Goal: Information Seeking & Learning: Compare options

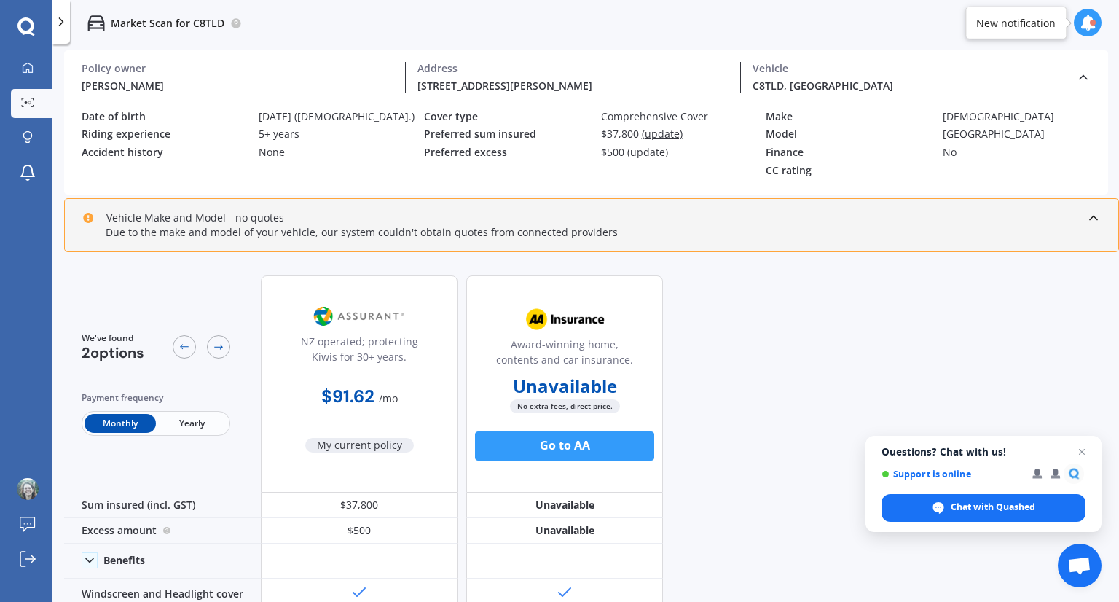
click at [26, 28] on icon at bounding box center [25, 26] width 17 height 19
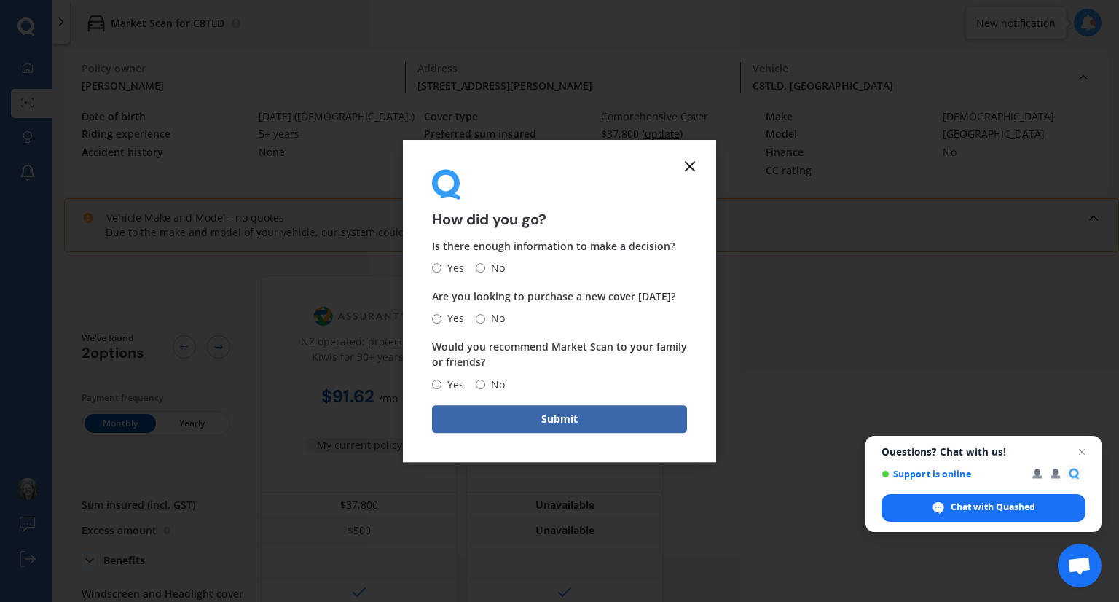
click at [485, 264] on span "No" at bounding box center [495, 267] width 20 height 17
click at [485, 264] on input "No" at bounding box center [480, 268] width 9 height 9
radio input "true"
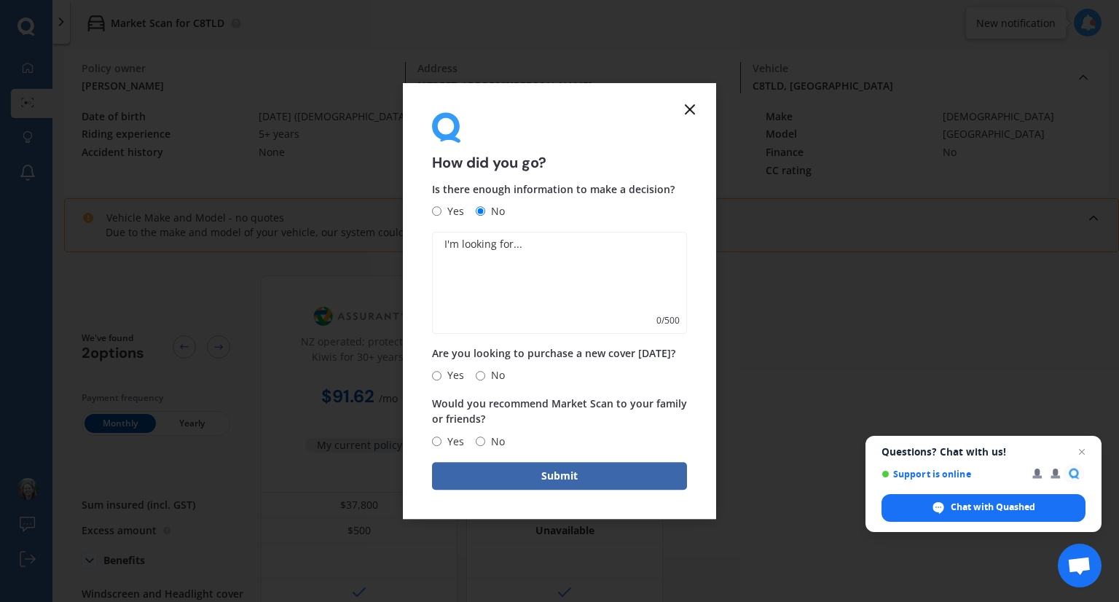
click at [482, 377] on input "No" at bounding box center [480, 375] width 9 height 9
radio input "true"
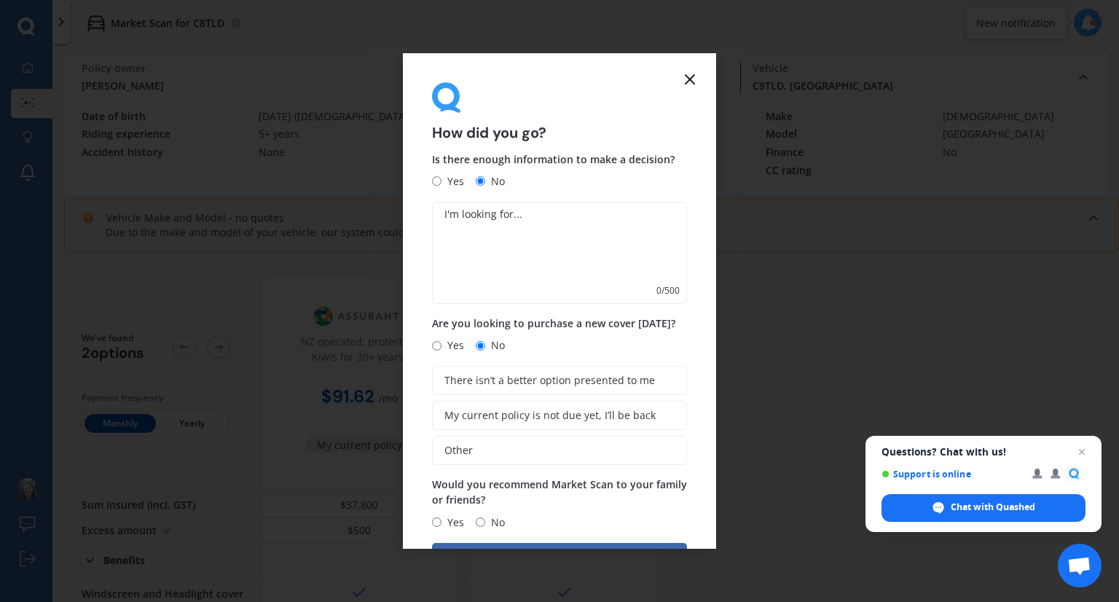
click at [480, 521] on input "No" at bounding box center [480, 521] width 9 height 9
radio input "true"
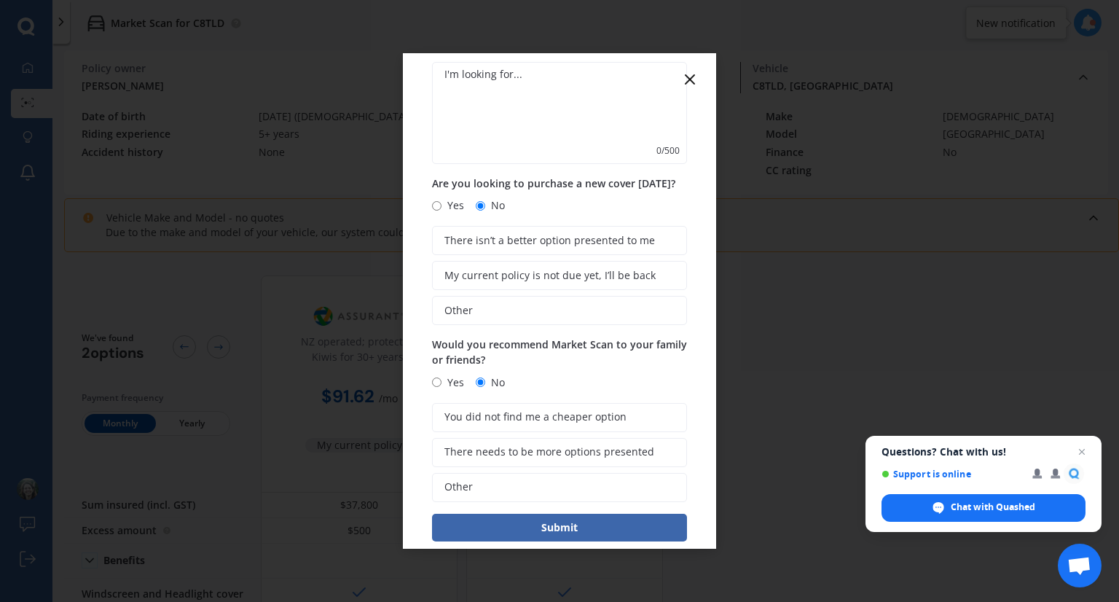
scroll to position [143, 0]
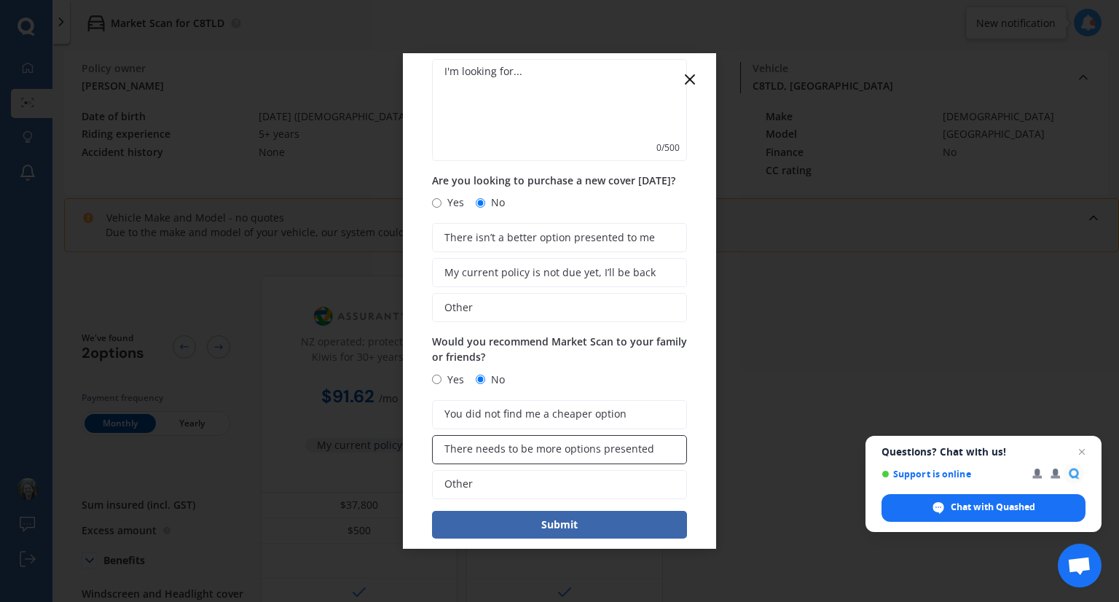
click at [514, 455] on span "There needs to be more options presented" at bounding box center [549, 449] width 210 height 12
click at [0, 0] on input "There needs to be more options presented" at bounding box center [0, 0] width 0 height 0
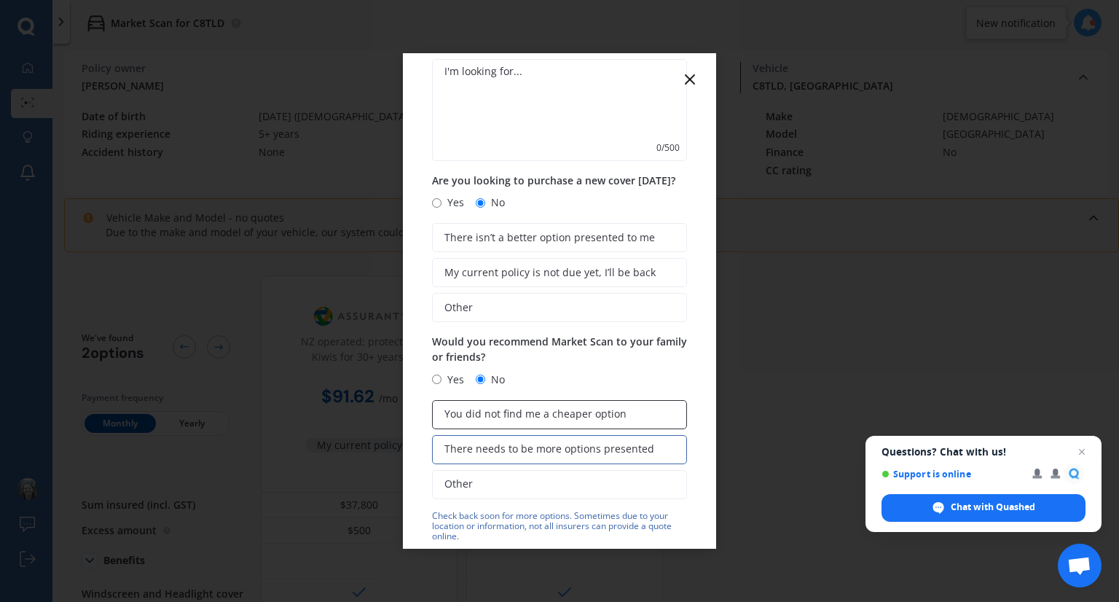
click at [519, 423] on label "You did not find me a cheaper option" at bounding box center [559, 414] width 255 height 29
click at [0, 0] on input "You did not find me a cheaper option" at bounding box center [0, 0] width 0 height 0
click at [518, 444] on span "There needs to be more options presented" at bounding box center [549, 449] width 210 height 12
click at [0, 0] on input "There needs to be more options presented" at bounding box center [0, 0] width 0 height 0
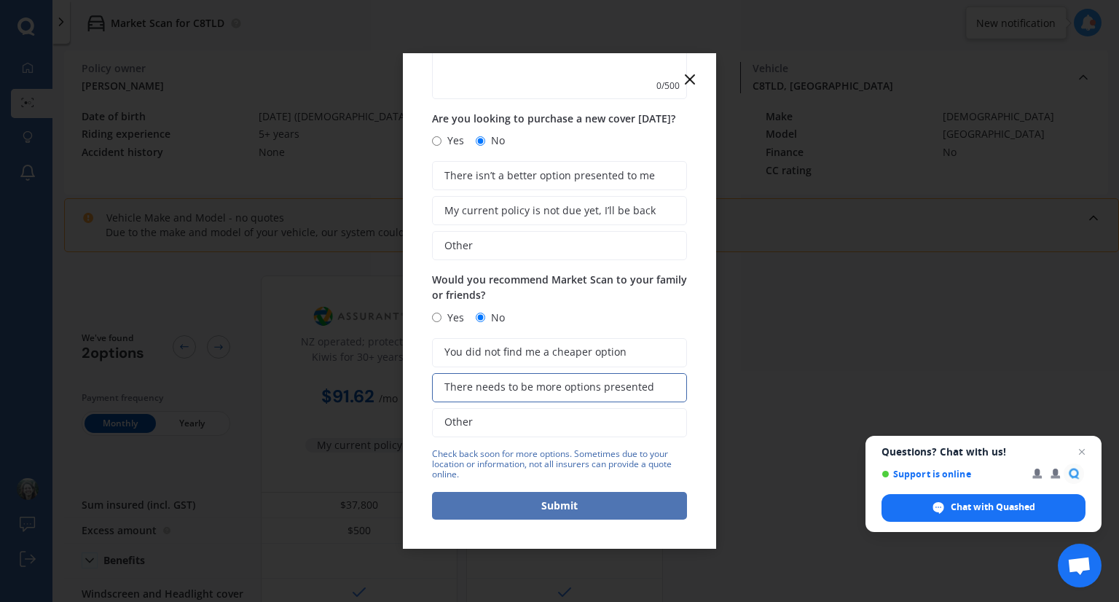
click at [551, 499] on button "Submit" at bounding box center [559, 506] width 255 height 28
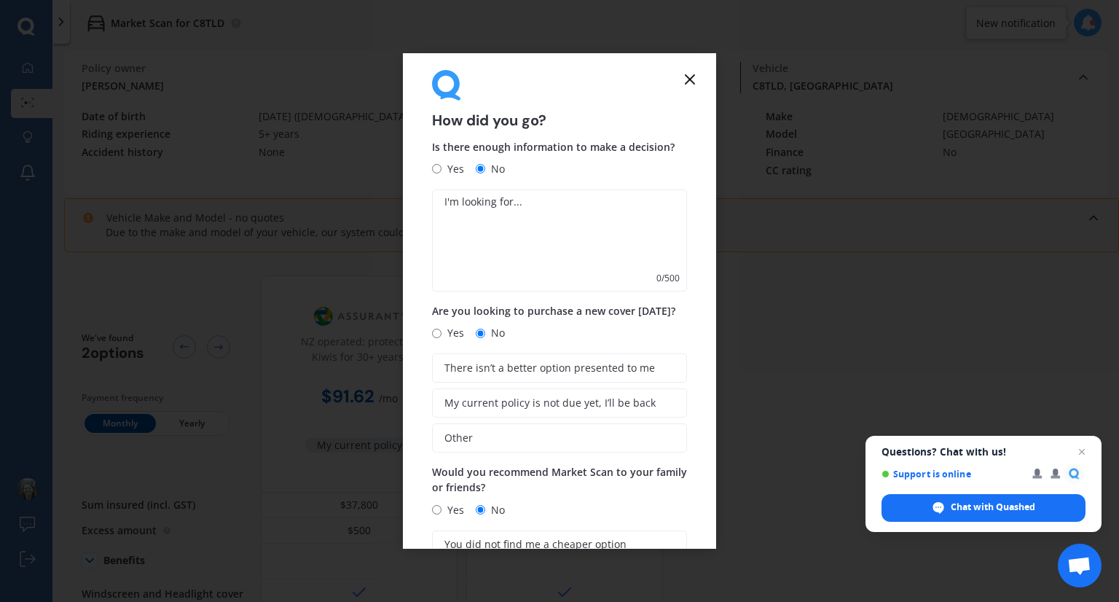
scroll to position [9, 0]
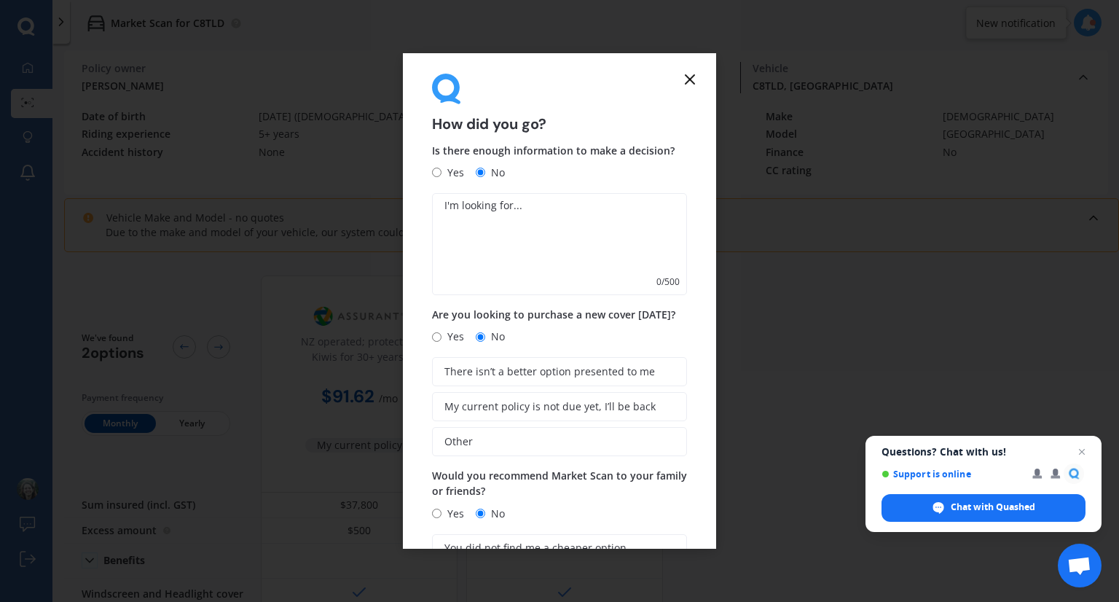
type textarea "c"
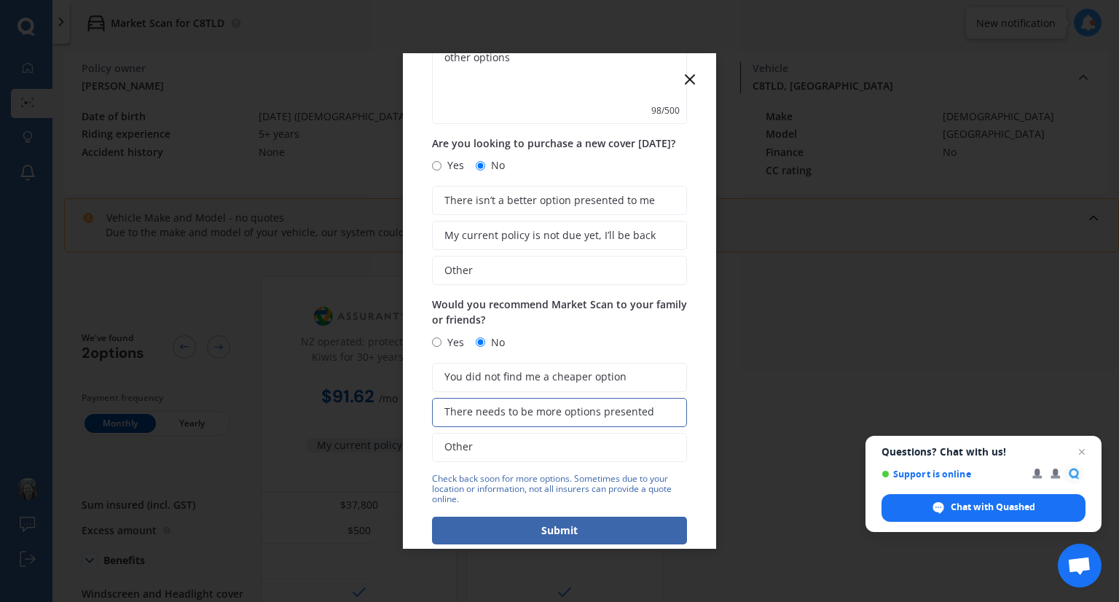
scroll to position [205, 0]
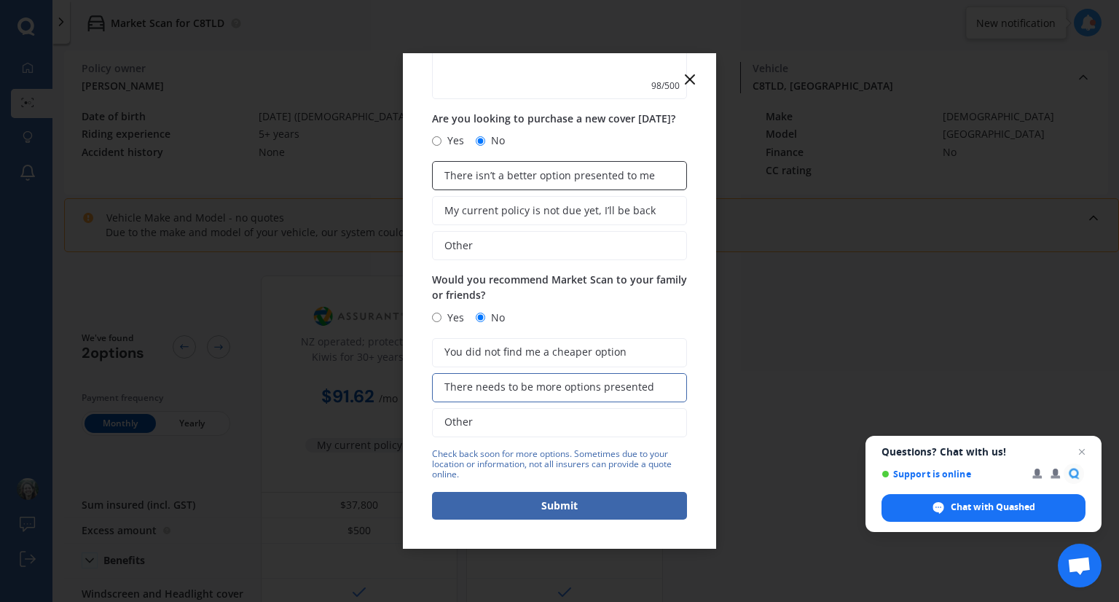
type textarea "looking for cheaper insurance comparison. You only showed me my current policy …"
click at [543, 181] on span "There isn’t a better option presented to me" at bounding box center [549, 176] width 211 height 12
click at [0, 0] on input "There isn’t a better option presented to me" at bounding box center [0, 0] width 0 height 0
click at [557, 388] on span "There needs to be more options presented" at bounding box center [549, 387] width 210 height 12
click at [0, 0] on input "There needs to be more options presented" at bounding box center [0, 0] width 0 height 0
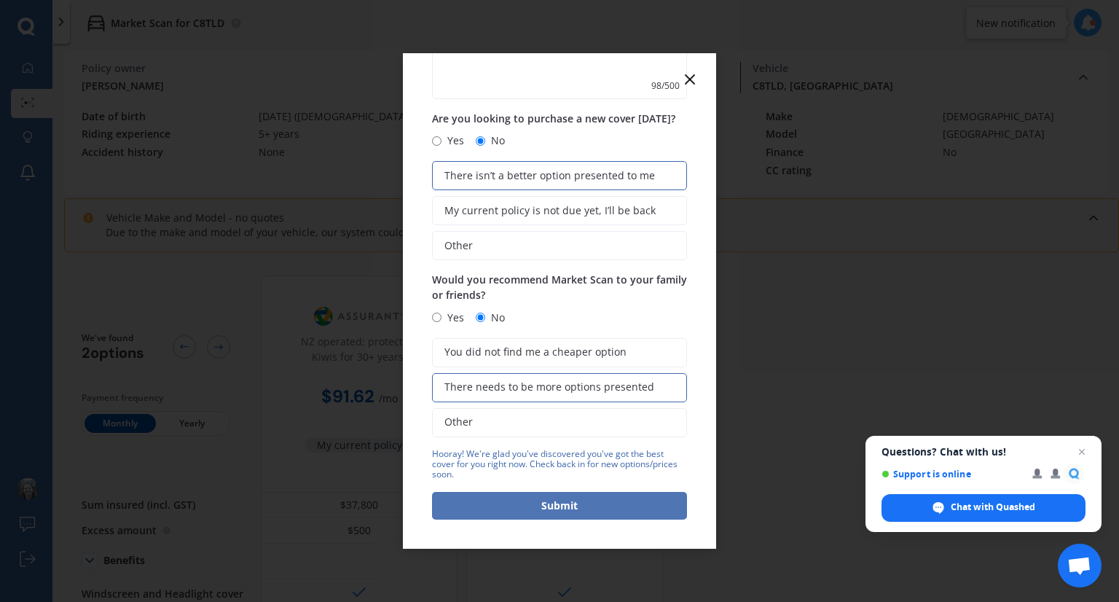
click at [547, 508] on button "Submit" at bounding box center [559, 506] width 255 height 28
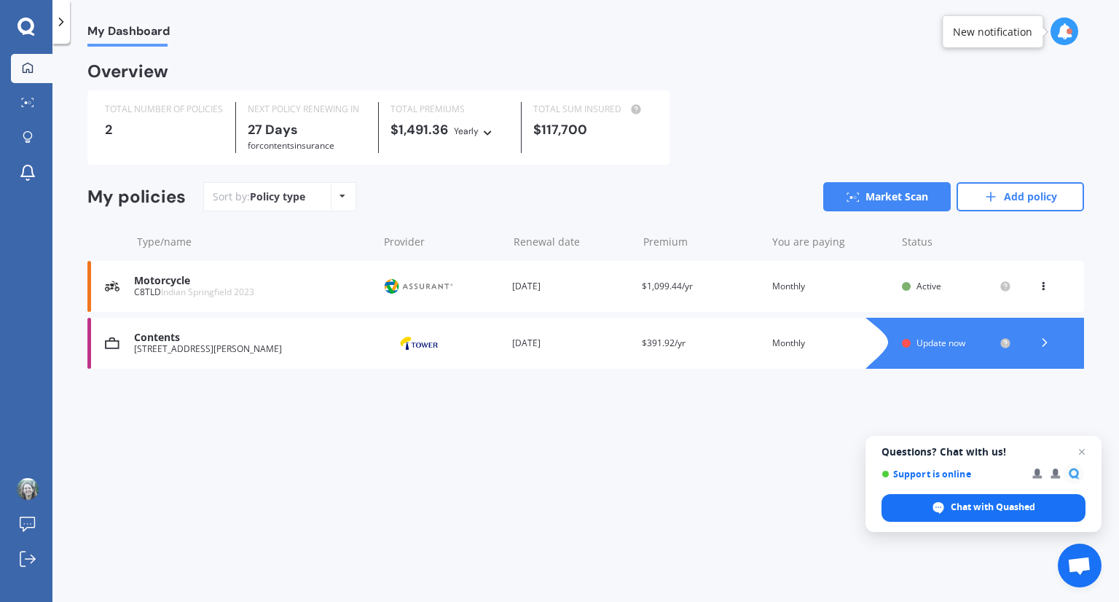
click at [221, 347] on div "[STREET_ADDRESS][PERSON_NAME]" at bounding box center [252, 349] width 237 height 10
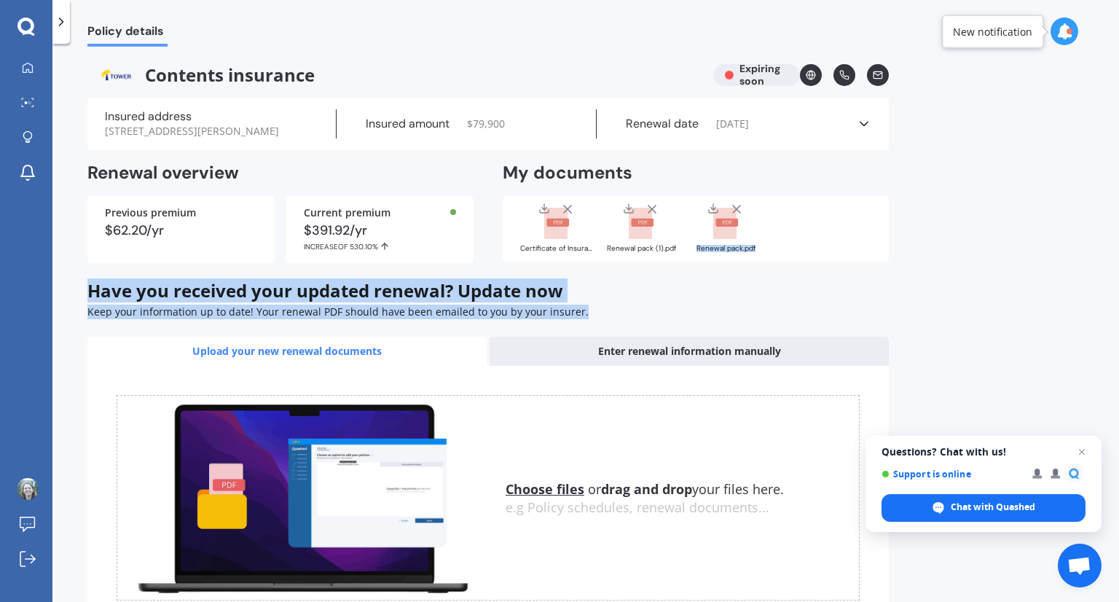
drag, startPoint x: 1111, startPoint y: 231, endPoint x: 1090, endPoint y: 319, distance: 90.6
click at [1090, 319] on div "Policy details Contents insurance Expiring soon Insured address [STREET_ADDRESS…" at bounding box center [585, 326] width 1066 height 558
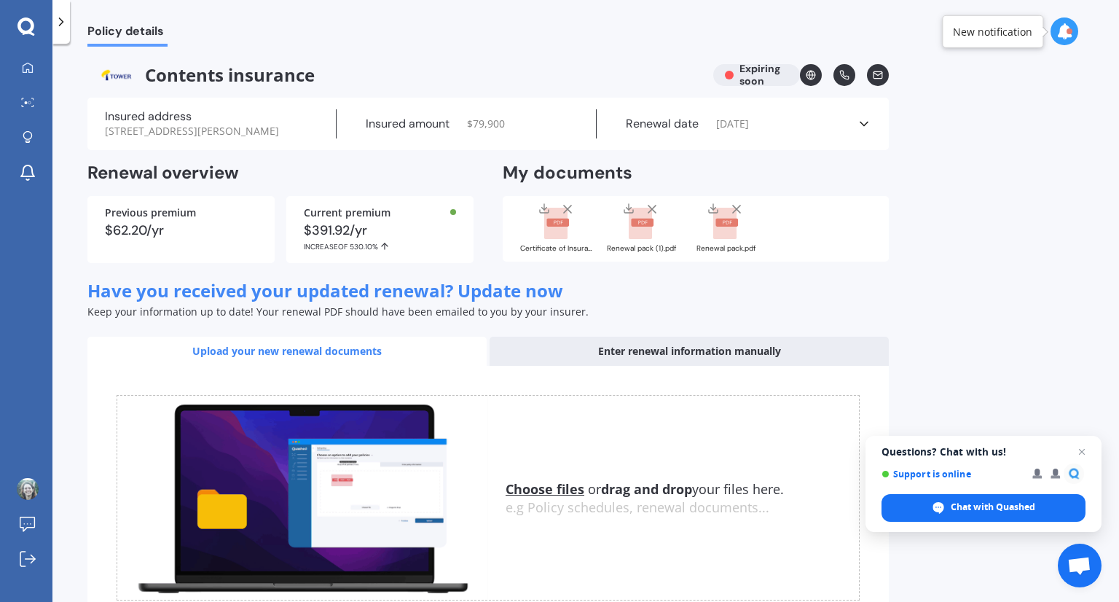
click at [685, 362] on div "Enter renewal information manually" at bounding box center [689, 351] width 399 height 29
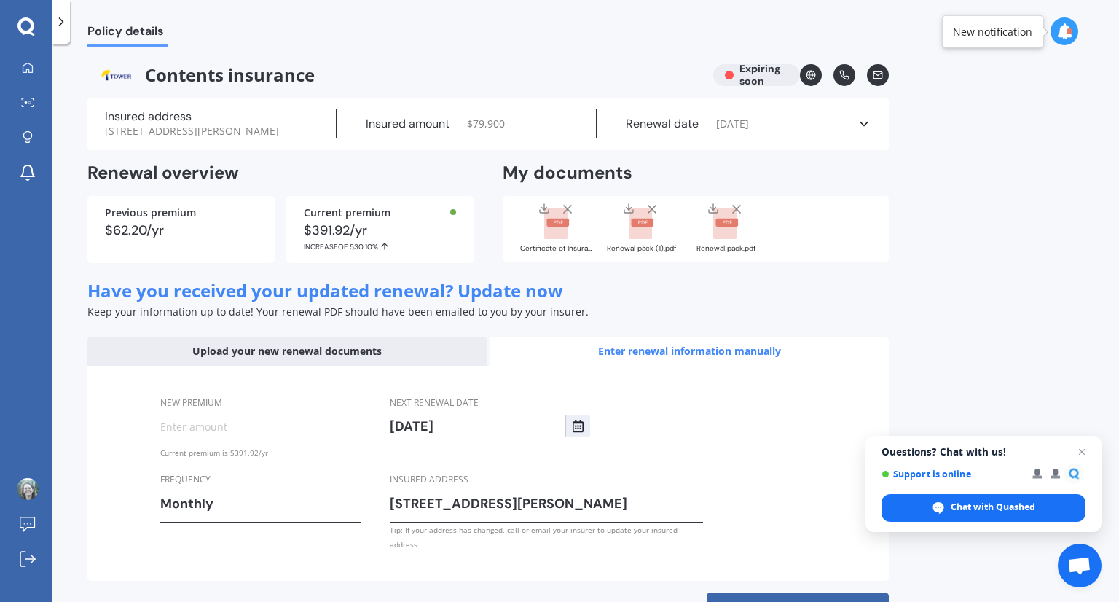
scroll to position [52, 0]
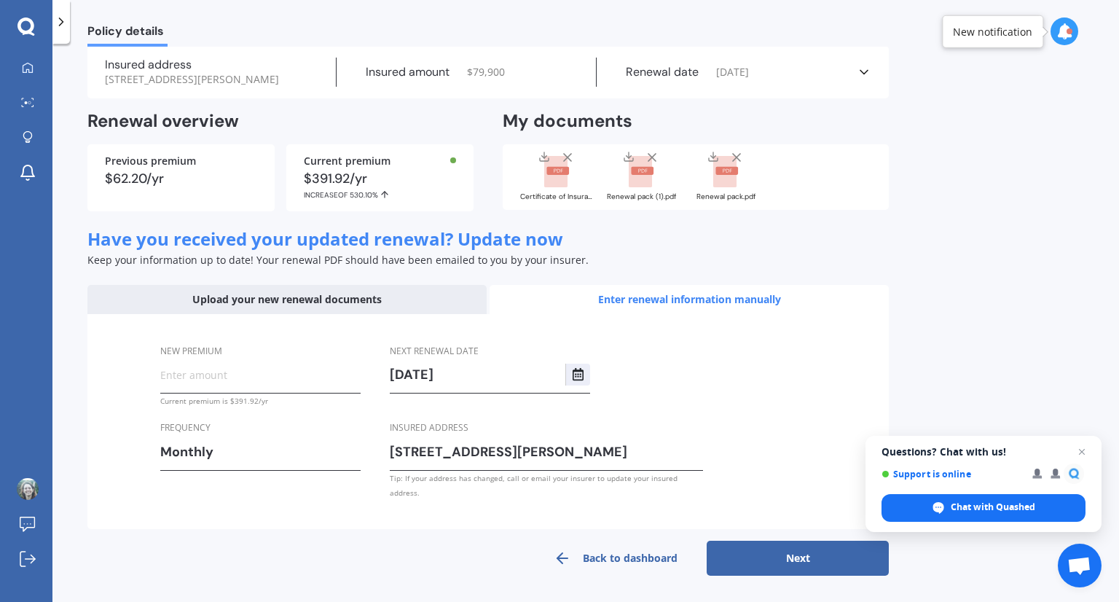
click at [189, 385] on input "New premium" at bounding box center [260, 374] width 200 height 22
type input "$36.66"
click at [806, 558] on button "Next" at bounding box center [798, 557] width 182 height 35
select select "02"
select select "10"
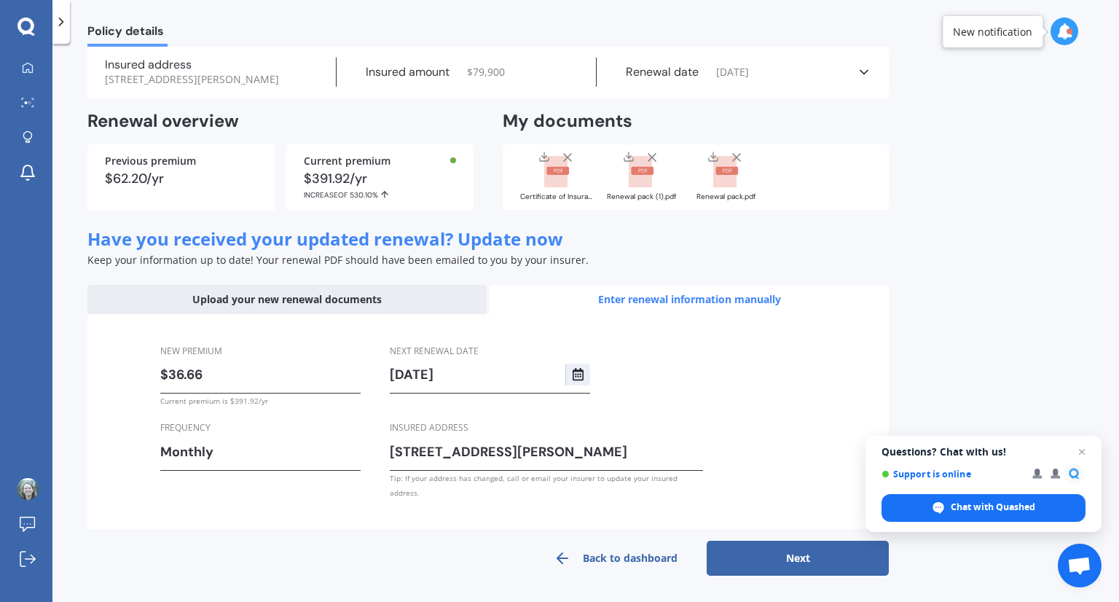
select select "2026"
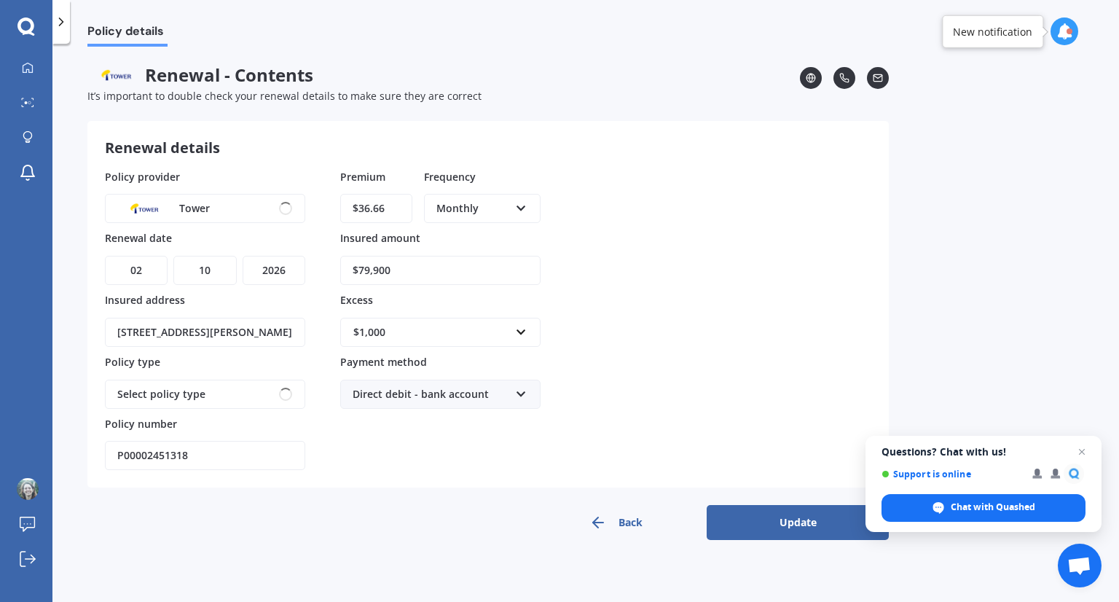
scroll to position [0, 0]
click at [597, 524] on polyline "button" at bounding box center [595, 522] width 5 height 10
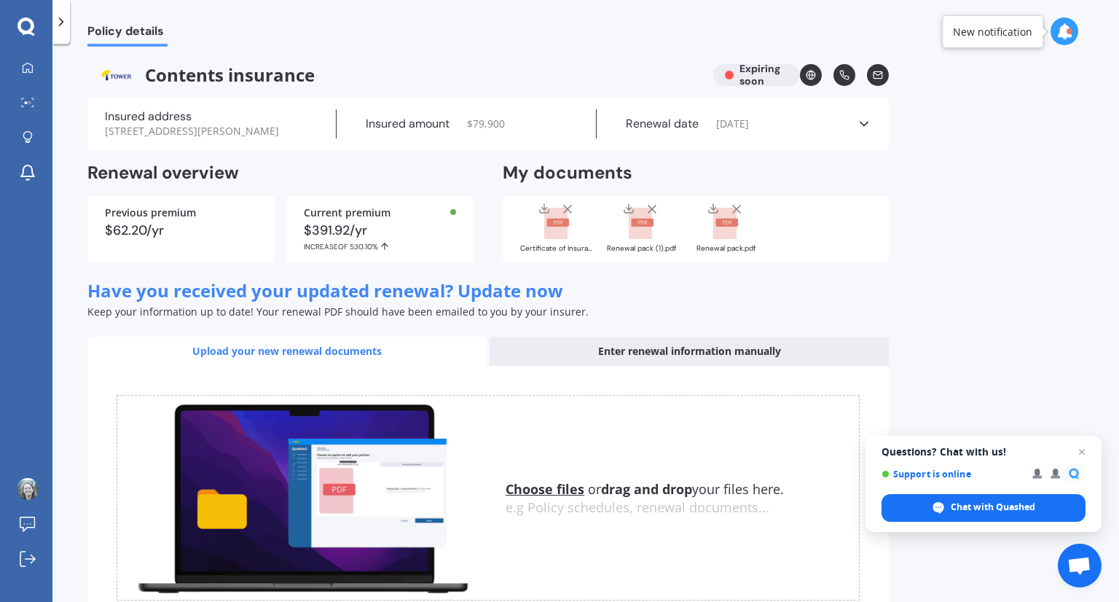
click at [726, 72] on div "Contents insurance Expiring soon" at bounding box center [487, 75] width 801 height 22
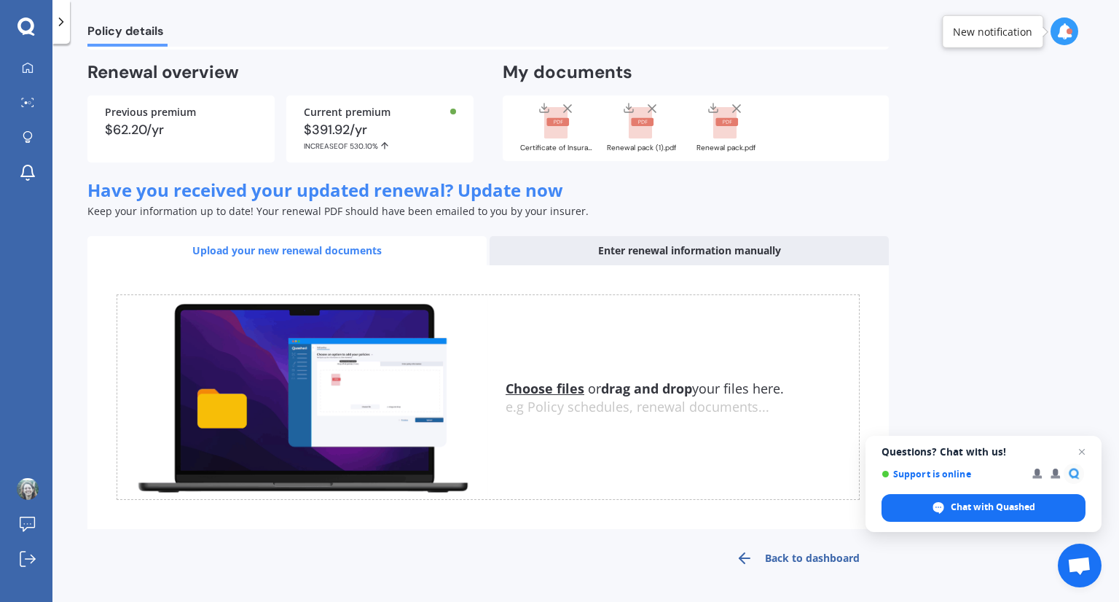
scroll to position [115, 0]
click at [747, 560] on icon at bounding box center [744, 557] width 17 height 17
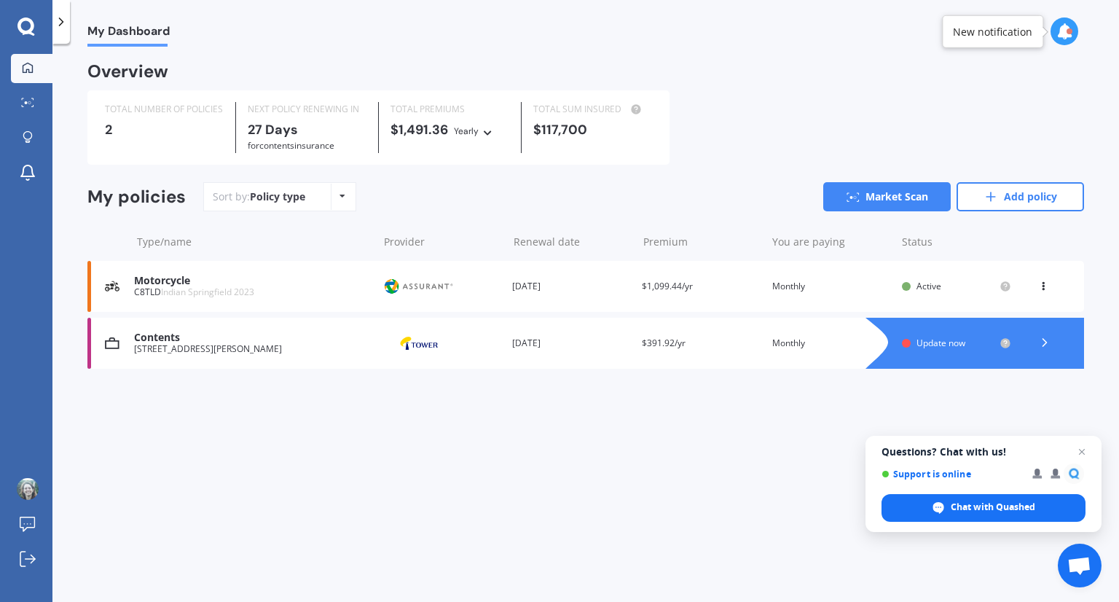
scroll to position [0, 0]
drag, startPoint x: 1049, startPoint y: 345, endPoint x: 994, endPoint y: 342, distance: 55.4
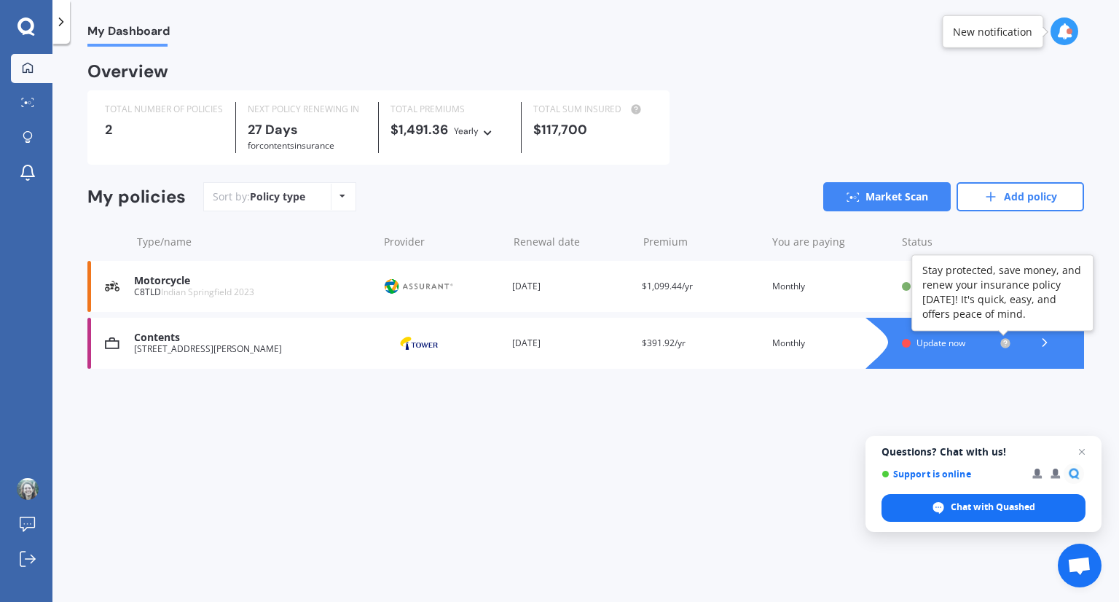
drag, startPoint x: 994, startPoint y: 342, endPoint x: 1002, endPoint y: 345, distance: 8.5
click at [1002, 345] on circle at bounding box center [1004, 342] width 9 height 9
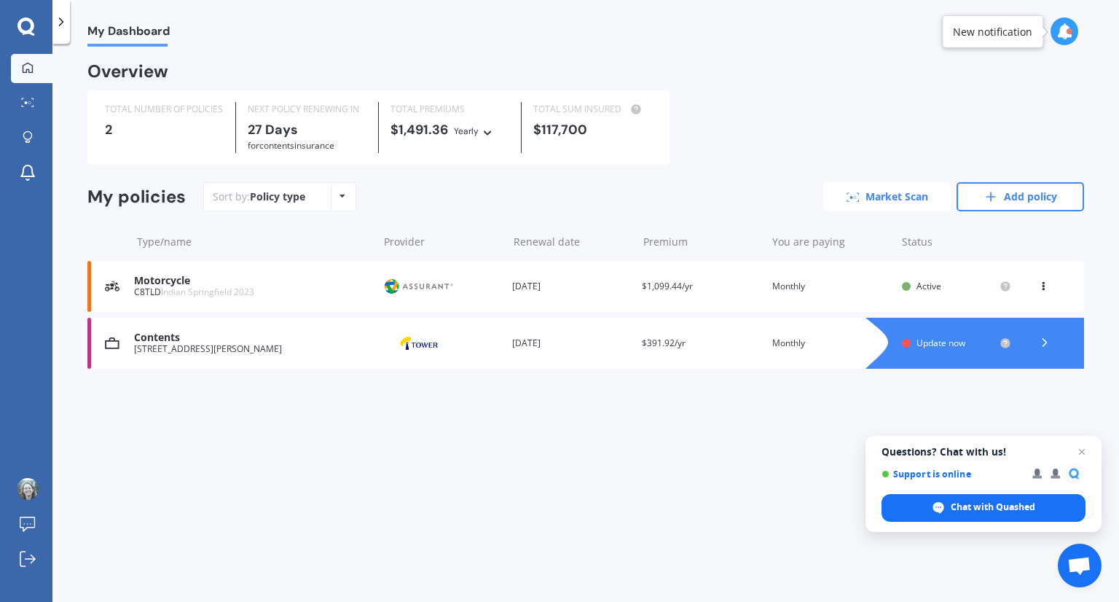
click at [889, 203] on link "Market Scan" at bounding box center [886, 196] width 127 height 29
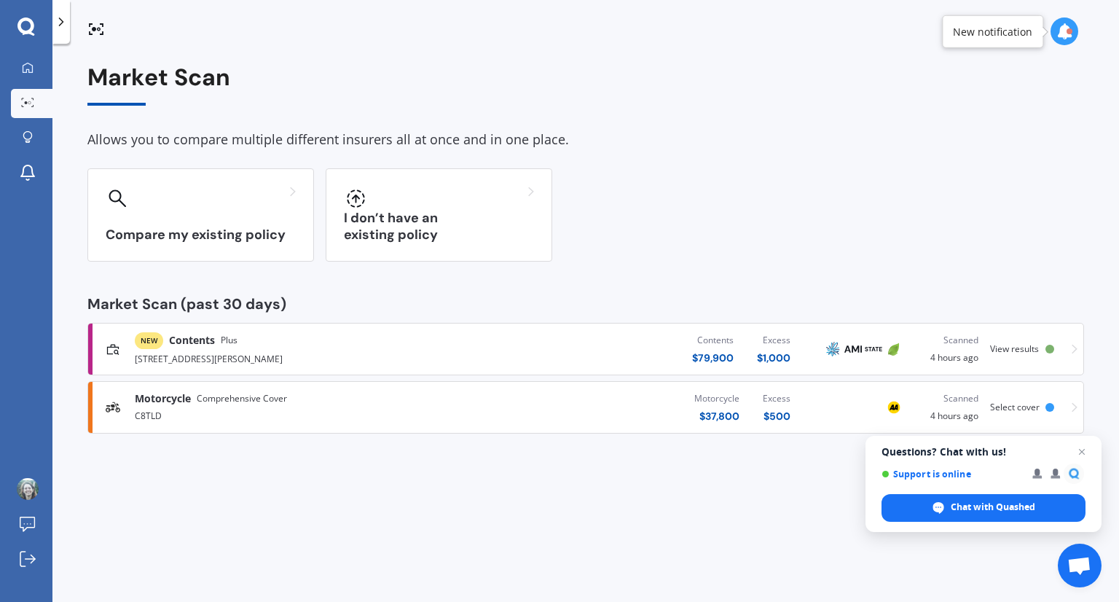
click at [1017, 351] on span "View results" at bounding box center [1014, 348] width 49 height 12
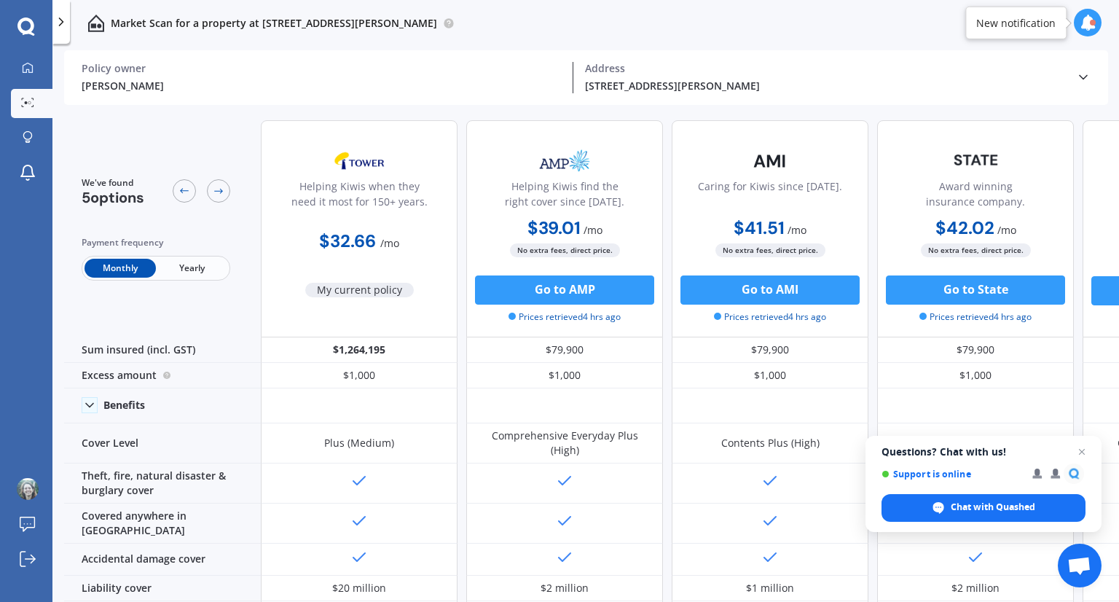
click at [1090, 73] on div "[PERSON_NAME] Policy owner [STREET_ADDRESS][PERSON_NAME] Address Policy owner […" at bounding box center [586, 77] width 1044 height 55
click at [1077, 76] on icon at bounding box center [1083, 77] width 15 height 15
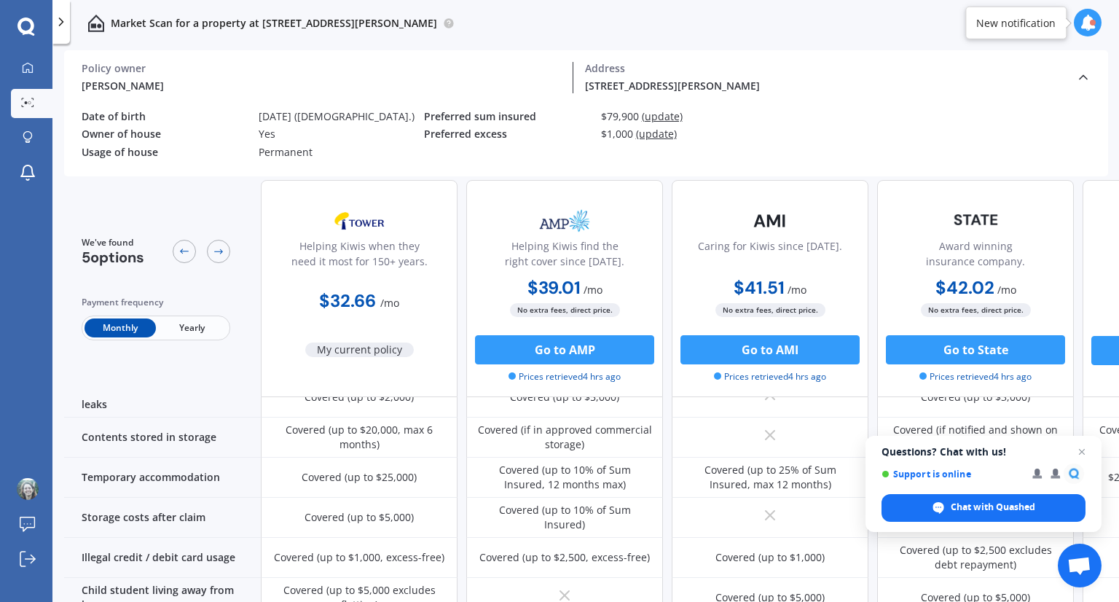
scroll to position [1004, 0]
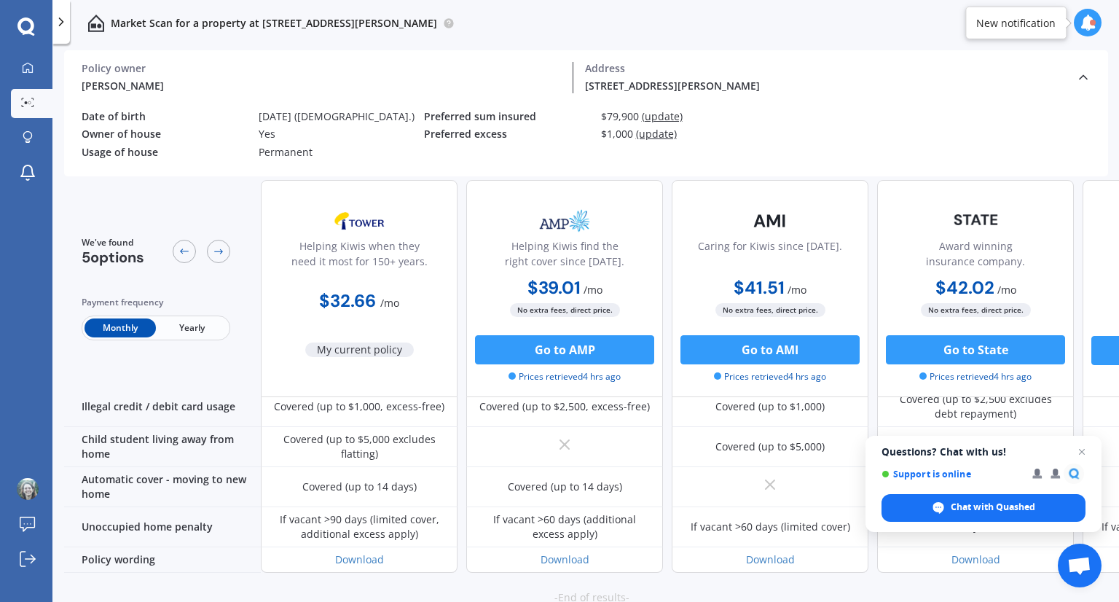
drag, startPoint x: 823, startPoint y: 594, endPoint x: 895, endPoint y: 585, distance: 71.9
click at [895, 585] on div "-End of results- Go back to the top" at bounding box center [591, 606] width 1055 height 67
click at [12, 20] on div at bounding box center [26, 26] width 52 height 19
click at [24, 26] on icon at bounding box center [25, 26] width 17 height 19
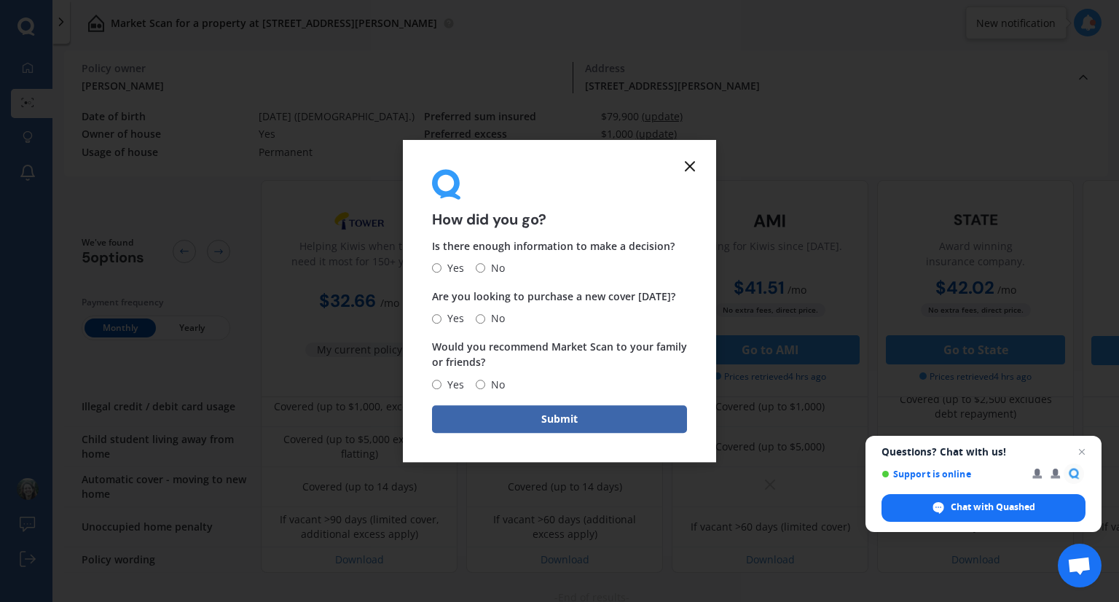
click at [489, 264] on span "No" at bounding box center [495, 267] width 20 height 17
click at [485, 264] on input "No" at bounding box center [480, 268] width 9 height 9
radio input "true"
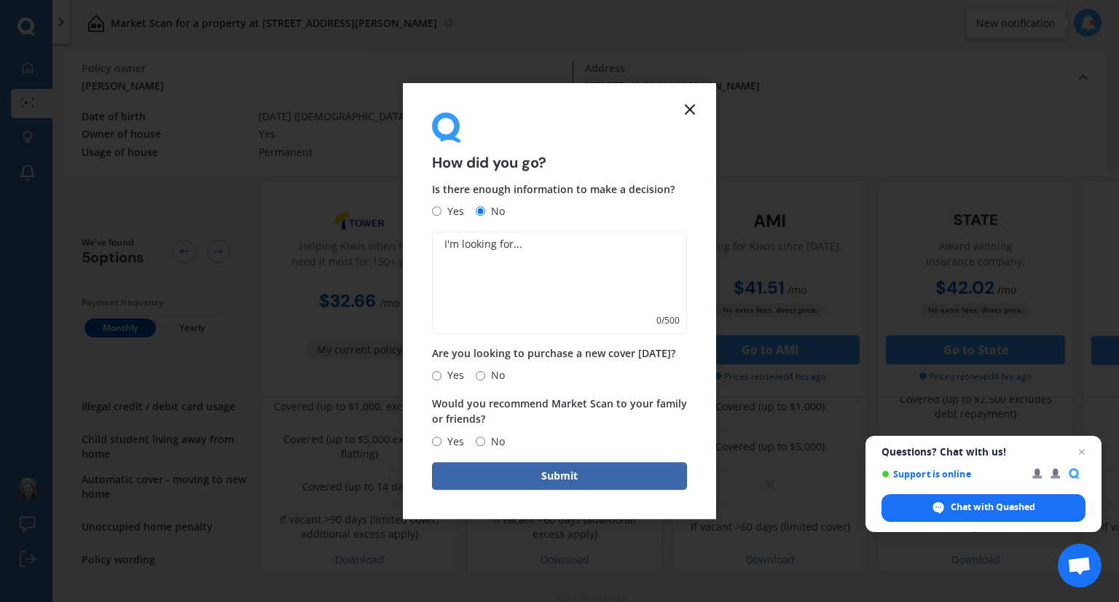
click at [481, 377] on input "No" at bounding box center [480, 375] width 9 height 9
radio input "true"
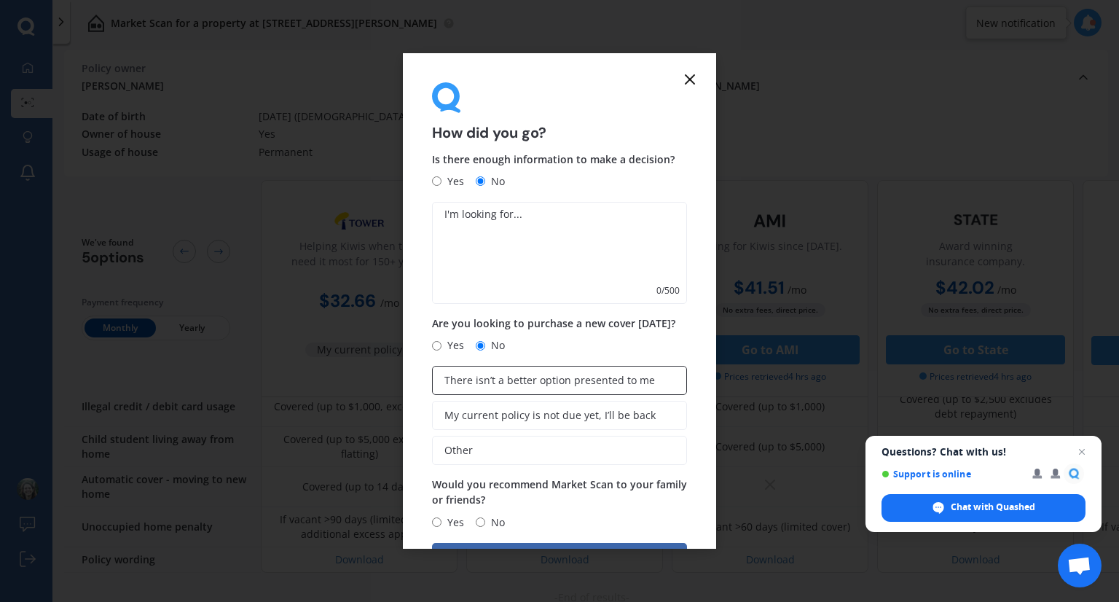
click at [491, 383] on span "There isn’t a better option presented to me" at bounding box center [549, 380] width 211 height 12
click at [0, 0] on input "There isn’t a better option presented to me" at bounding box center [0, 0] width 0 height 0
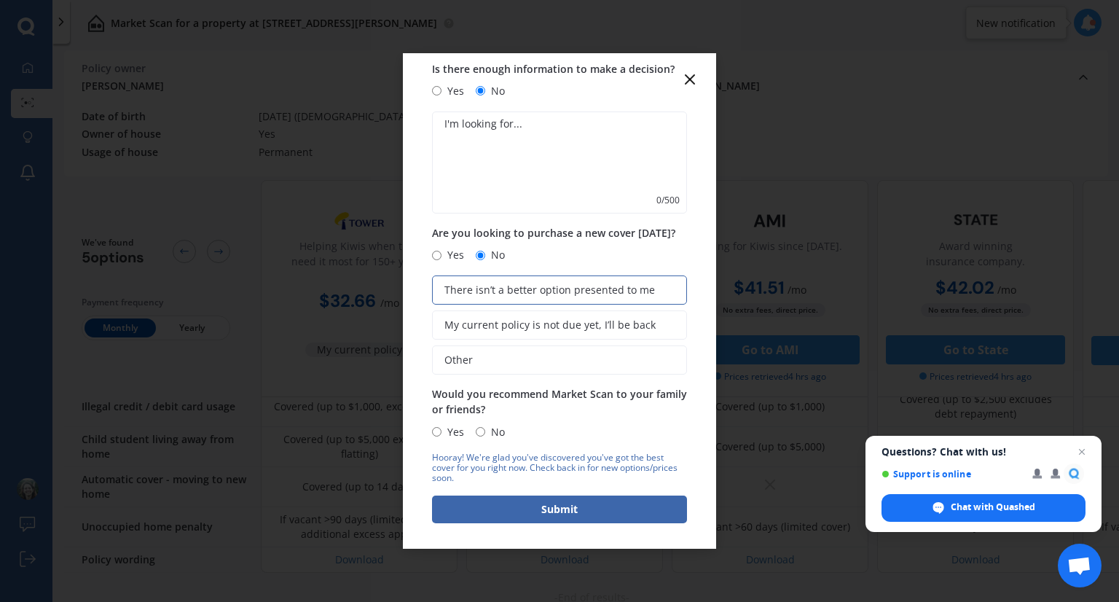
scroll to position [93, 0]
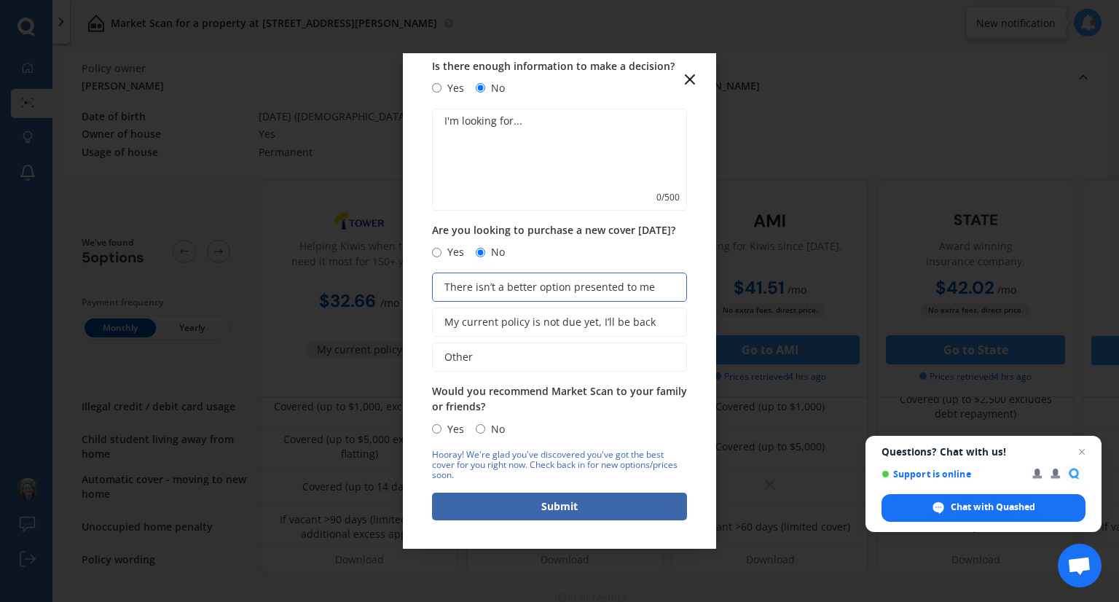
click at [479, 426] on input "No" at bounding box center [480, 428] width 9 height 9
radio input "true"
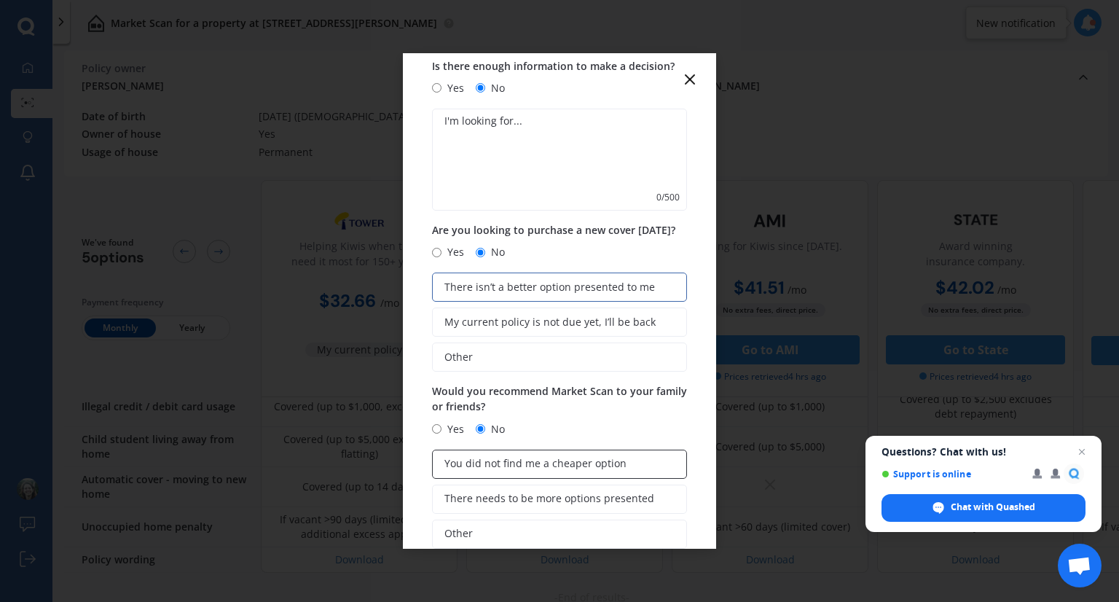
click at [545, 460] on span "You did not find me a cheaper option" at bounding box center [535, 463] width 182 height 12
click at [0, 0] on input "You did not find me a cheaper option" at bounding box center [0, 0] width 0 height 0
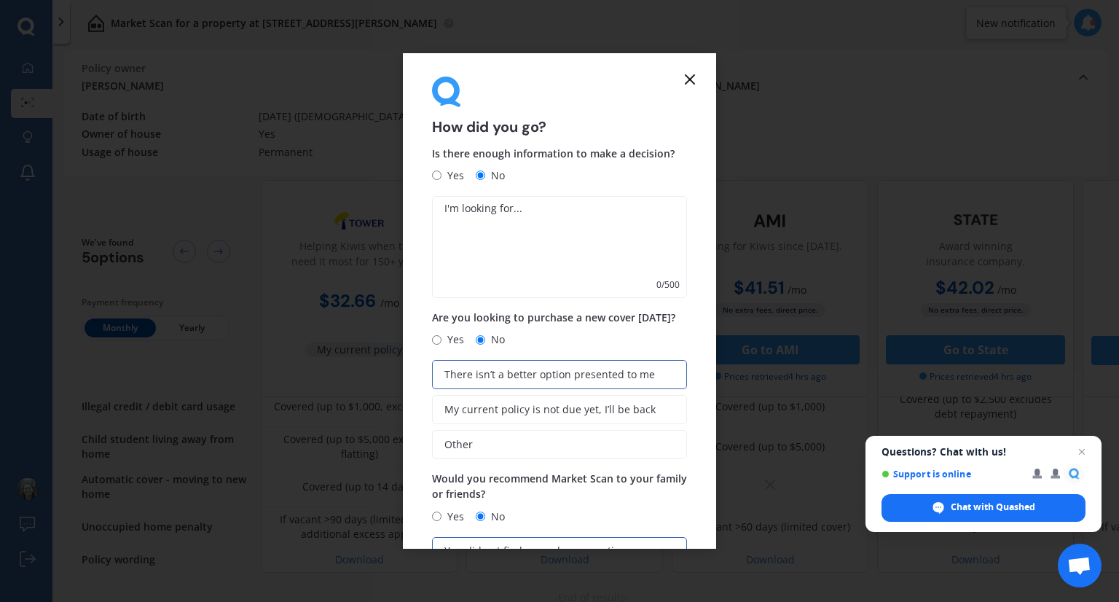
scroll to position [0, 0]
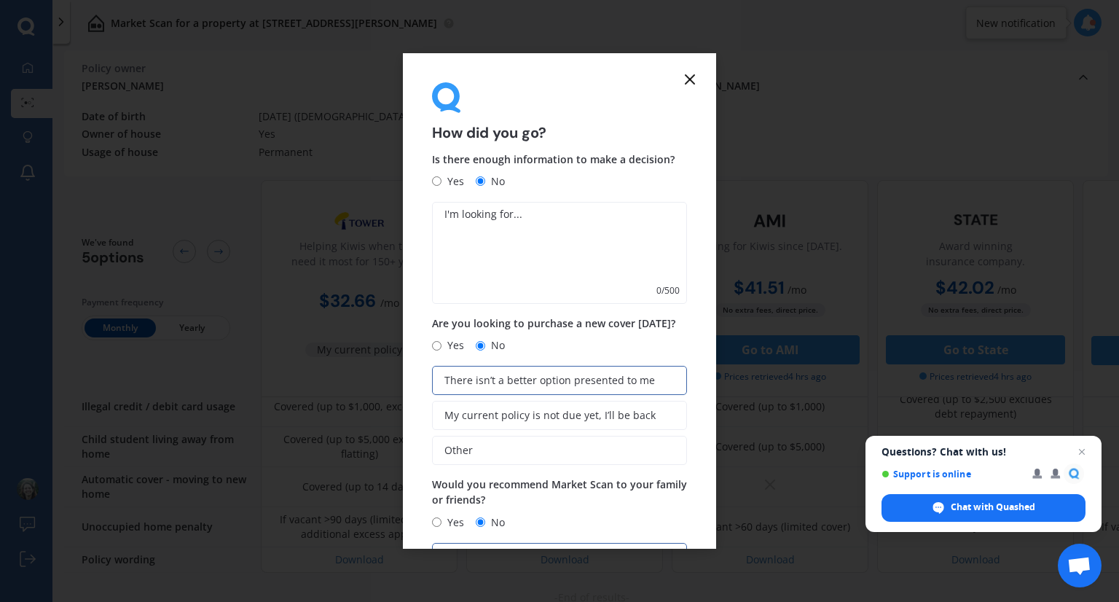
click at [534, 224] on textarea at bounding box center [559, 253] width 255 height 102
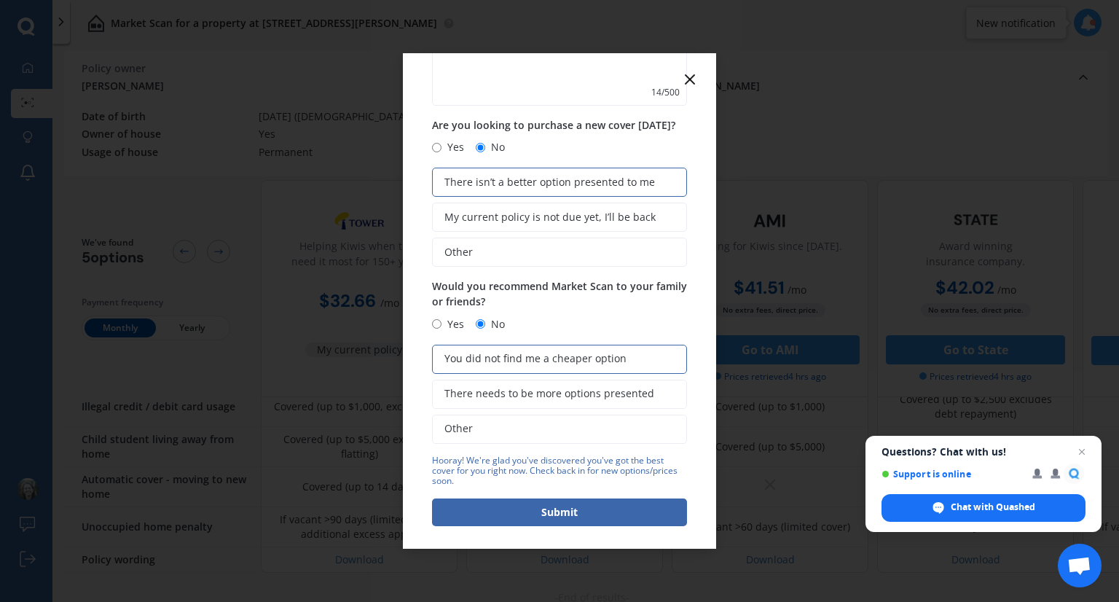
scroll to position [205, 0]
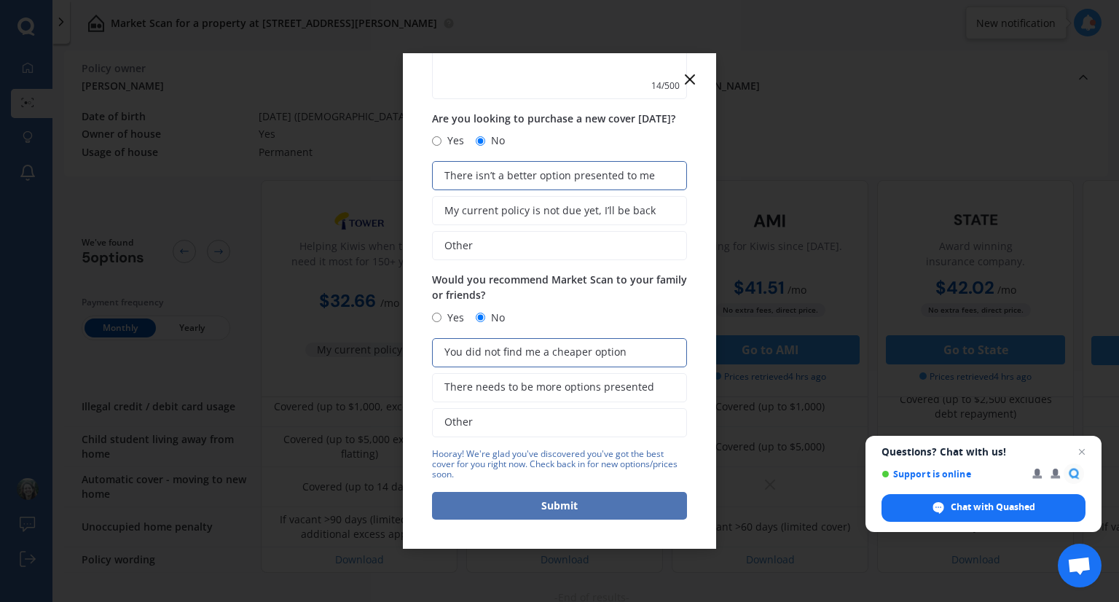
type textarea "cheaper option"
click at [557, 508] on button "Submit" at bounding box center [559, 506] width 255 height 28
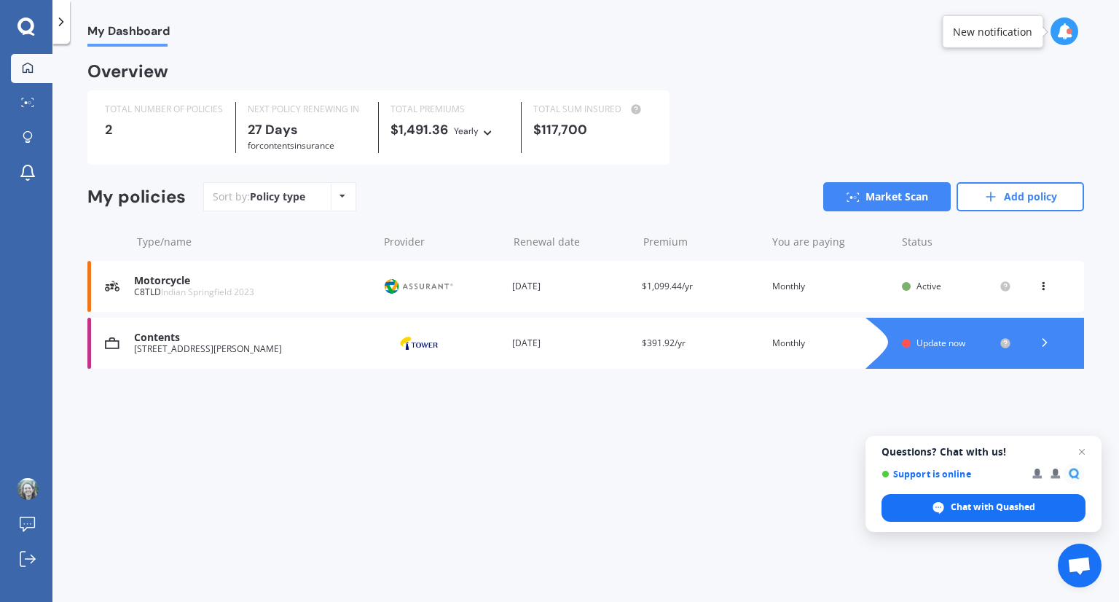
click at [487, 132] on icon at bounding box center [488, 130] width 10 height 9
click at [1005, 28] on div "New notification" at bounding box center [992, 31] width 79 height 15
click at [1063, 36] on icon at bounding box center [1064, 31] width 16 height 16
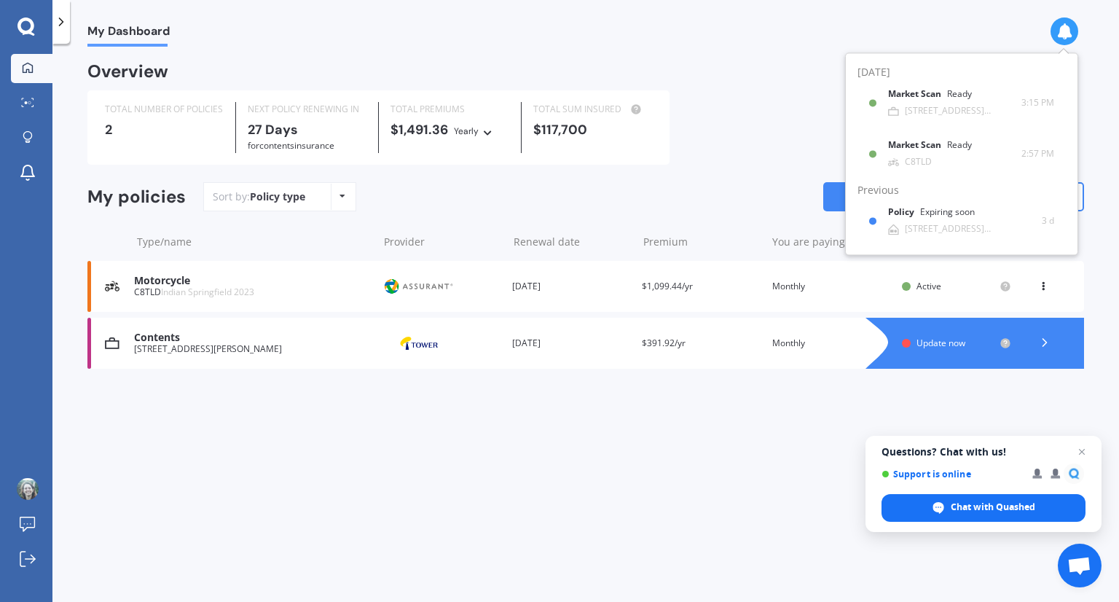
click at [624, 445] on div "My Dashboard Overview TOTAL NUMBER OF POLICIES 2 NEXT POLICY RENEWING [DATE] fo…" at bounding box center [585, 326] width 1066 height 558
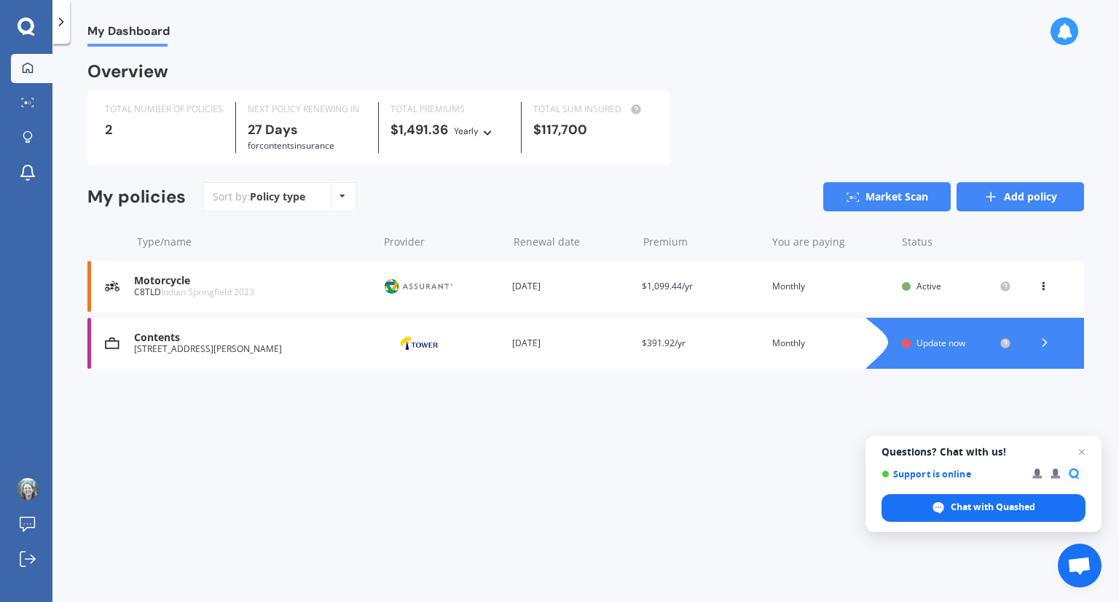
click at [994, 202] on icon at bounding box center [990, 196] width 15 height 15
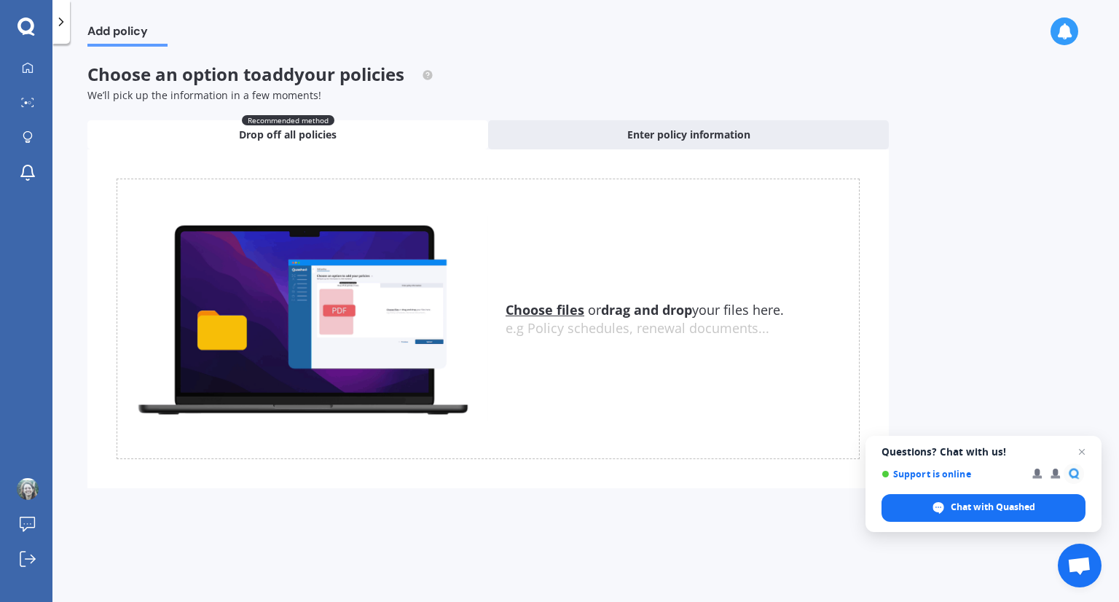
click at [546, 310] on u "Choose files" at bounding box center [545, 309] width 79 height 17
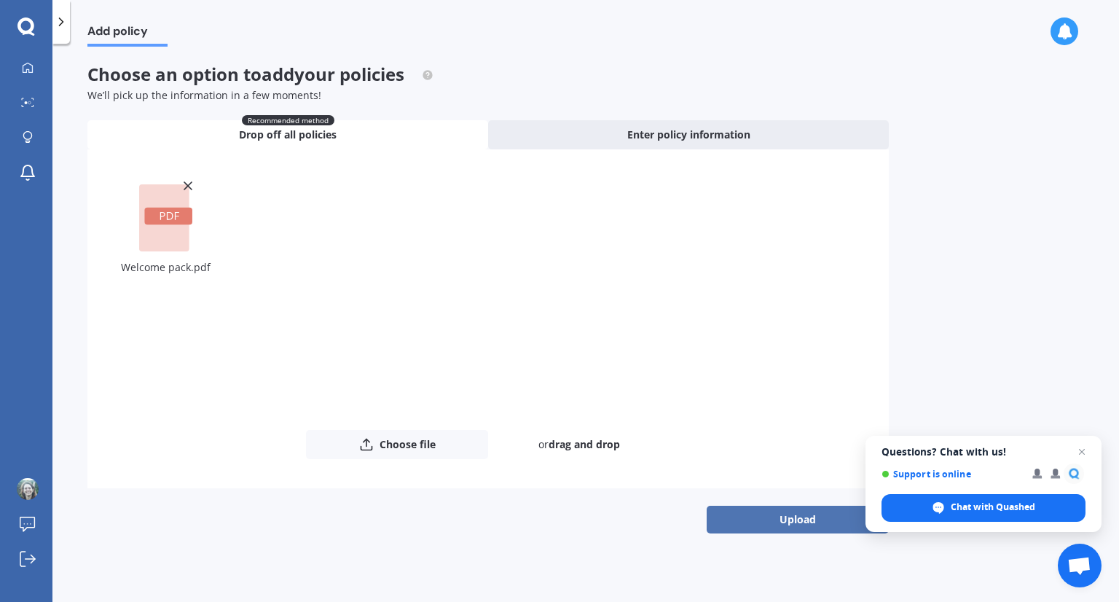
click at [786, 519] on button "Upload" at bounding box center [798, 520] width 182 height 28
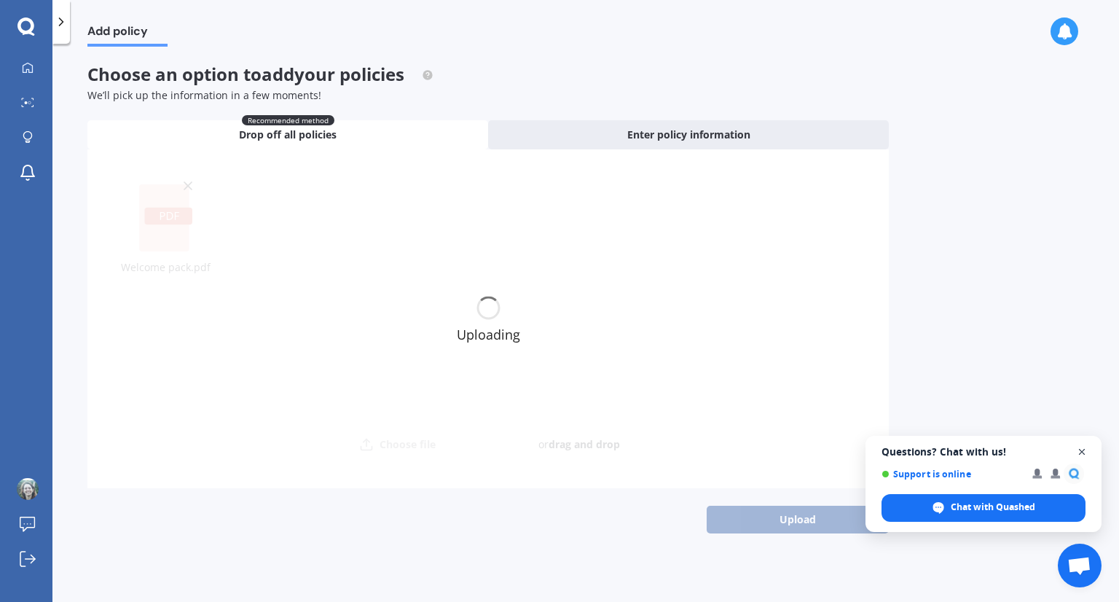
click at [1084, 453] on span "Open chat" at bounding box center [1082, 452] width 18 height 18
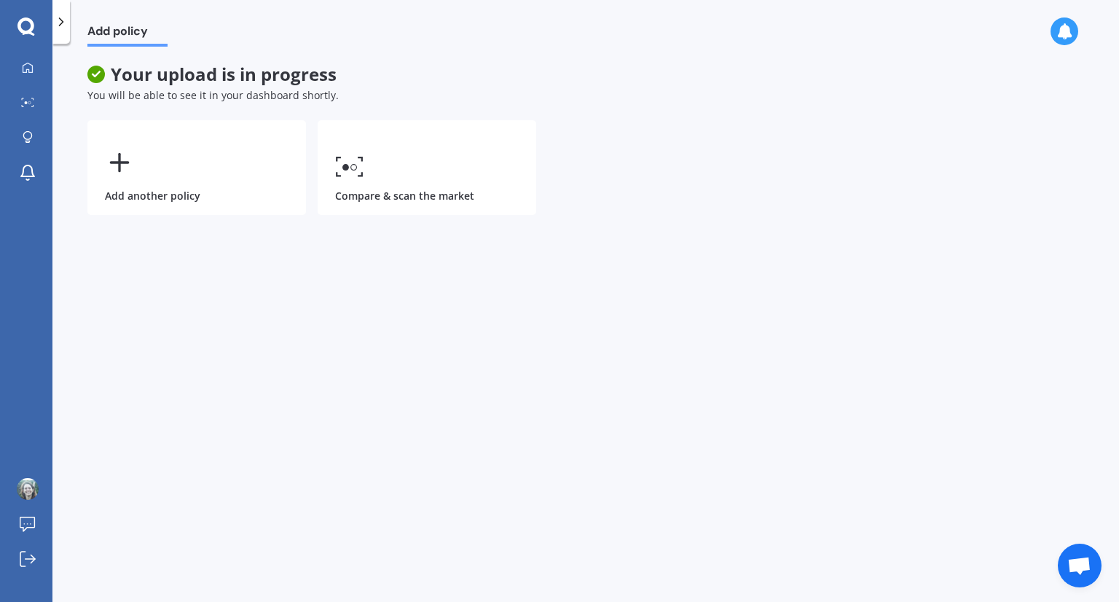
click at [28, 27] on icon at bounding box center [25, 26] width 17 height 19
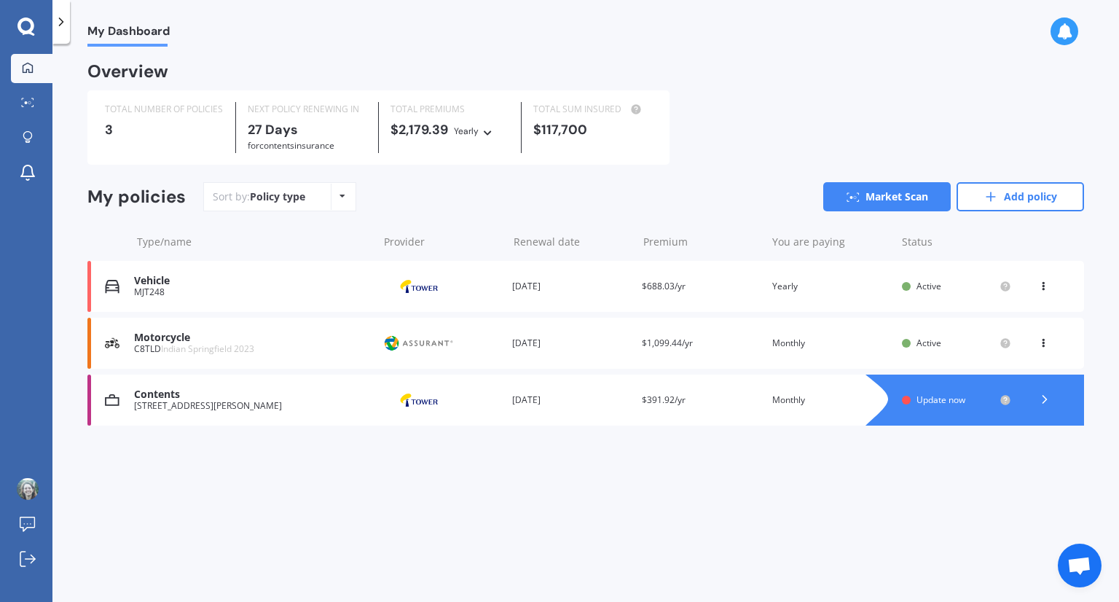
click at [1040, 286] on icon at bounding box center [1043, 283] width 10 height 9
click at [999, 312] on div "View policy" at bounding box center [1011, 313] width 144 height 29
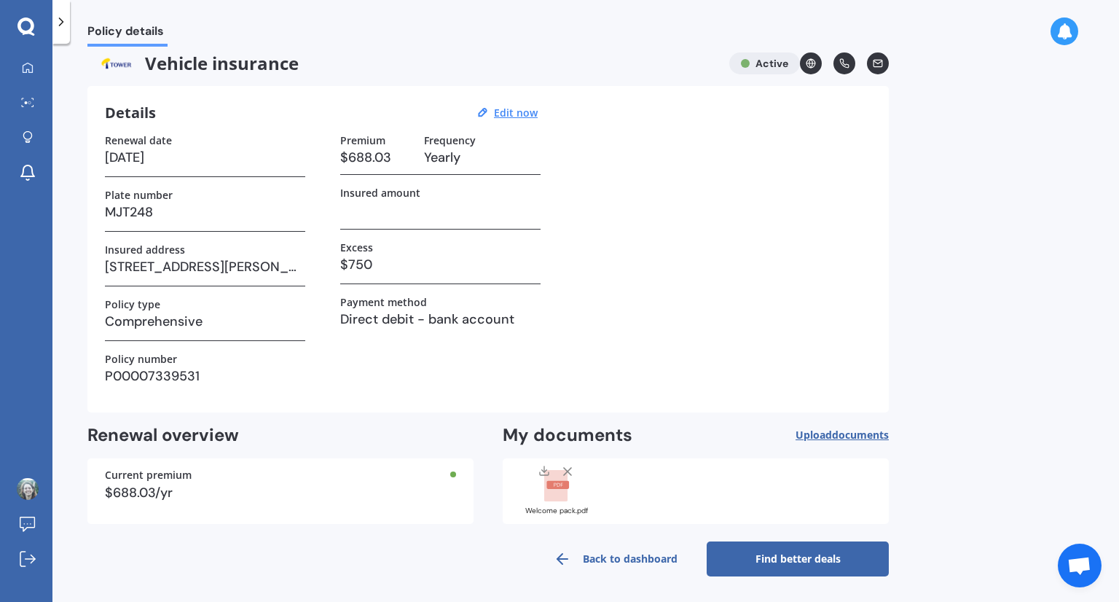
scroll to position [0, 0]
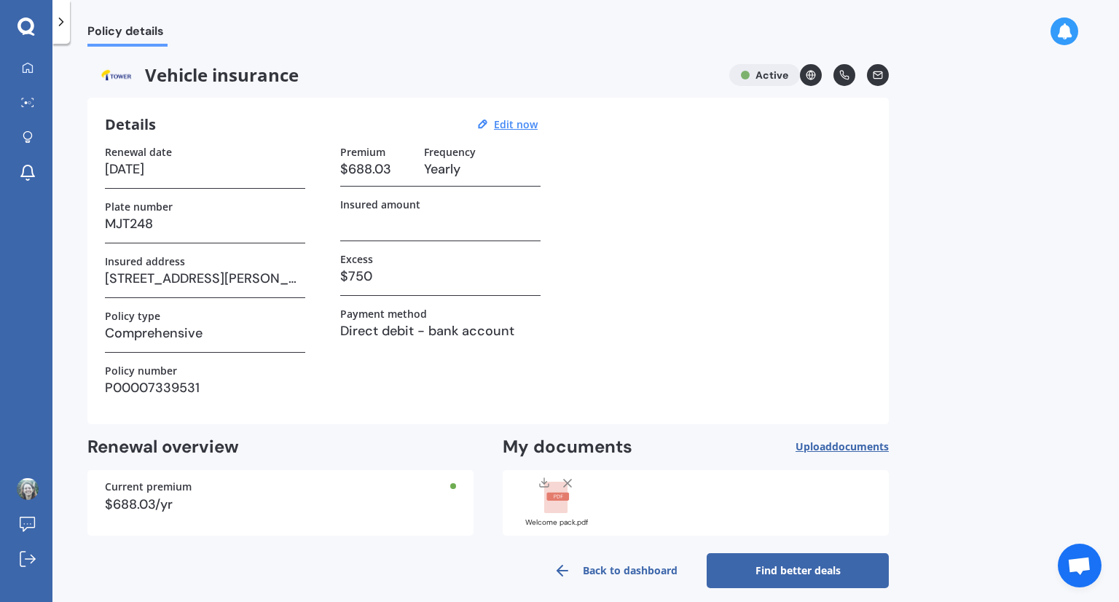
click at [25, 25] on icon at bounding box center [25, 26] width 17 height 19
